Goal: Task Accomplishment & Management: Manage account settings

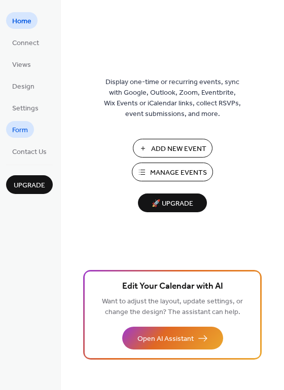
click at [23, 128] on span "Form" at bounding box center [20, 130] width 16 height 11
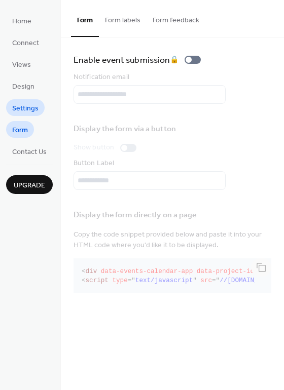
click at [26, 110] on span "Settings" at bounding box center [25, 108] width 26 height 11
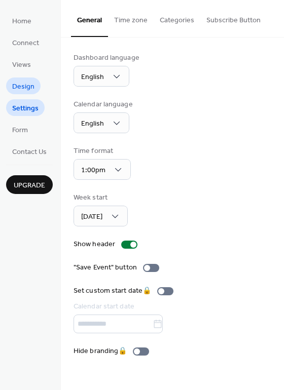
click at [25, 87] on span "Design" at bounding box center [23, 87] width 22 height 11
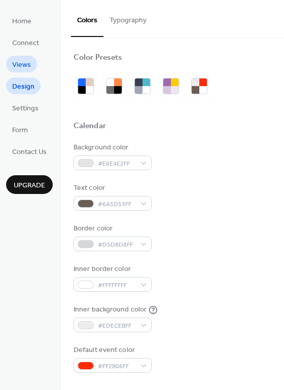
click at [24, 65] on span "Views" at bounding box center [21, 65] width 19 height 11
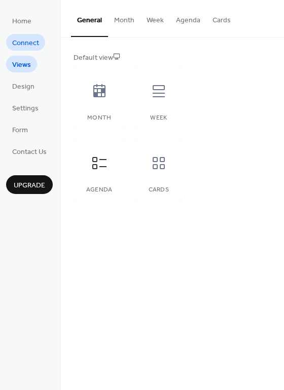
click at [25, 42] on span "Connect" at bounding box center [25, 43] width 27 height 11
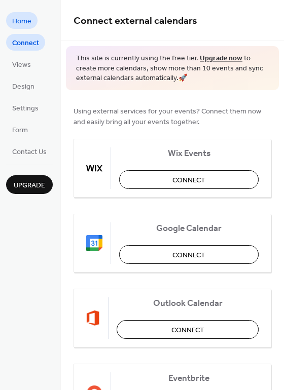
click at [26, 21] on span "Home" at bounding box center [21, 21] width 19 height 11
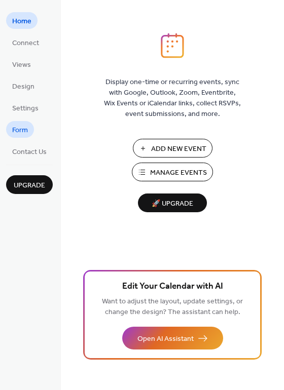
click at [22, 130] on span "Form" at bounding box center [20, 130] width 16 height 11
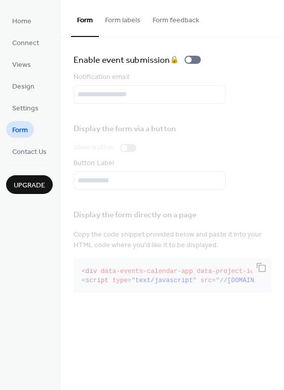
click at [123, 18] on button "Form labels" at bounding box center [123, 18] width 48 height 36
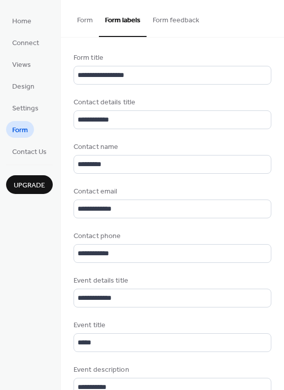
click at [164, 21] on button "Form feedback" at bounding box center [175, 18] width 59 height 36
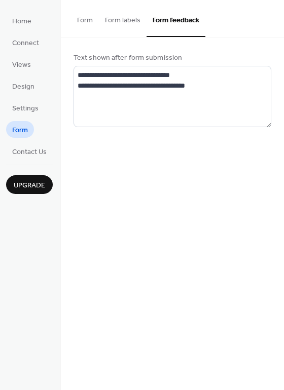
click at [84, 19] on button "Form" at bounding box center [85, 18] width 28 height 36
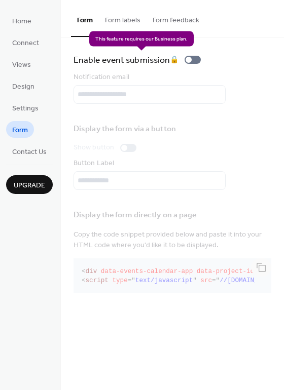
click at [199, 57] on div "Enable event submission 🔒" at bounding box center [138, 60] width 131 height 14
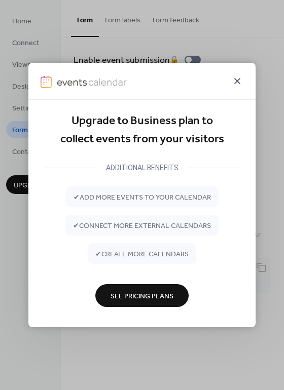
click at [237, 79] on icon at bounding box center [237, 81] width 12 height 12
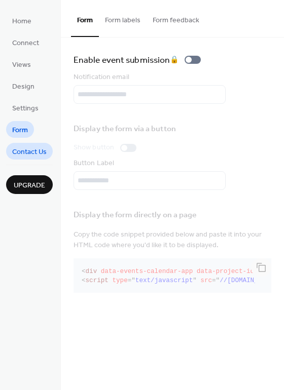
click at [36, 151] on span "Contact Us" at bounding box center [29, 152] width 34 height 11
